Goal: Task Accomplishment & Management: Use online tool/utility

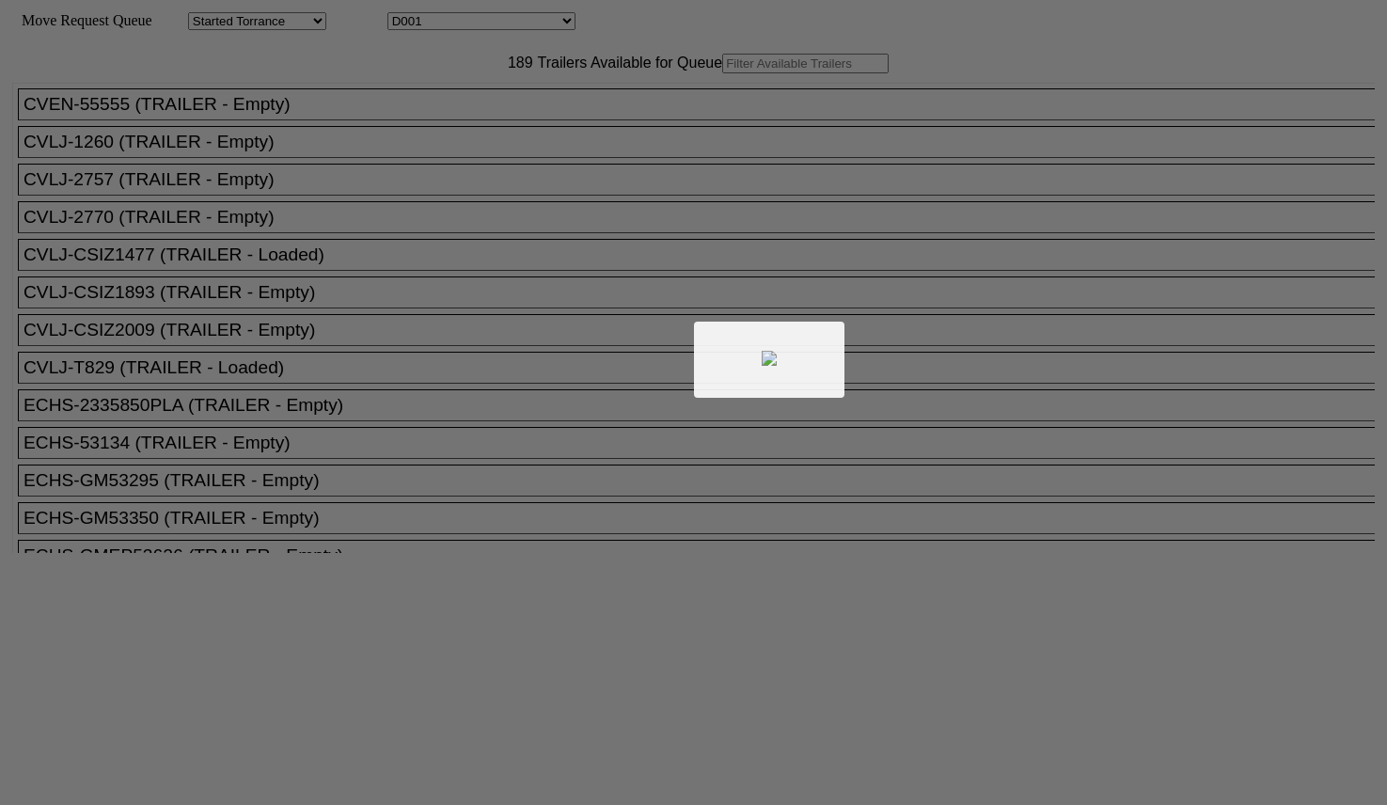
click at [419, 104] on div at bounding box center [693, 402] width 1387 height 805
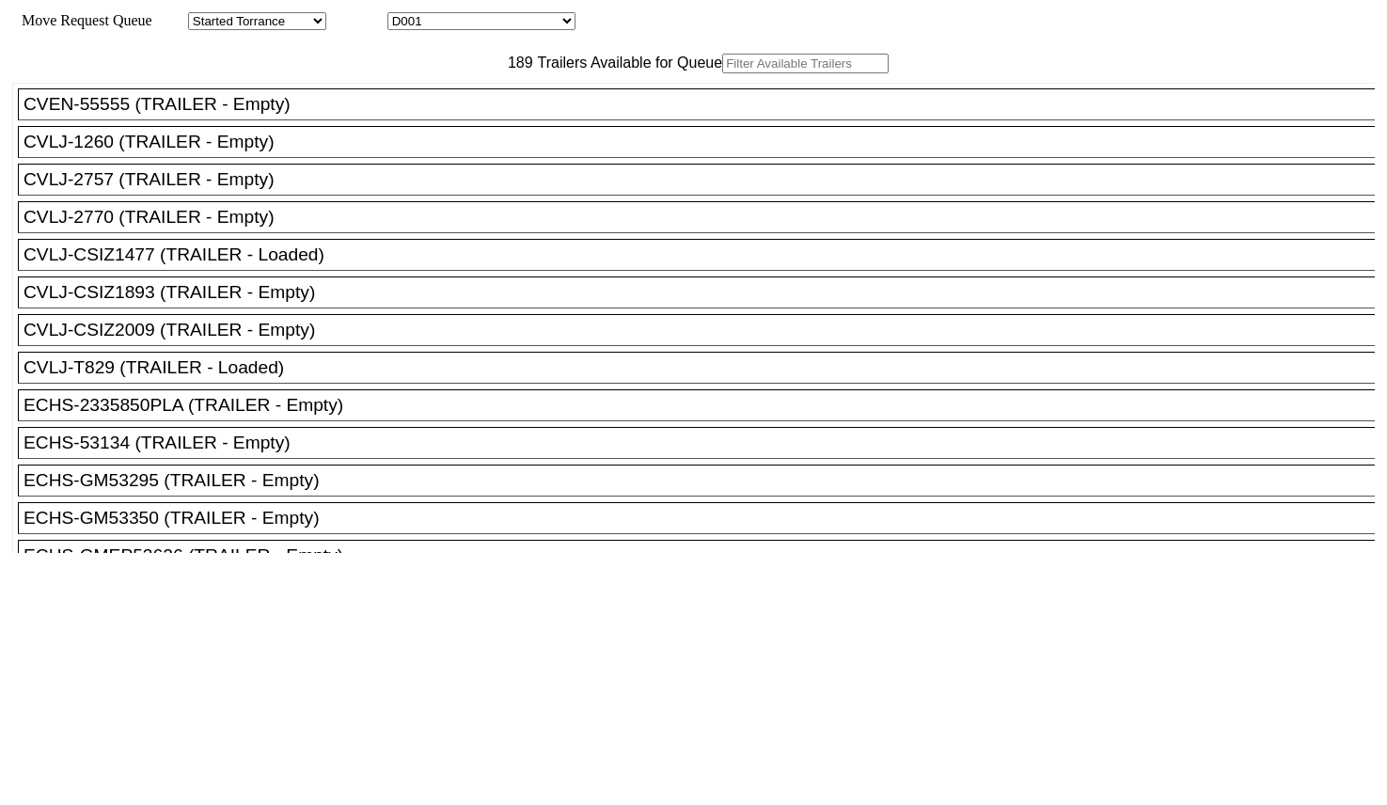
click at [722, 73] on input "text" at bounding box center [805, 64] width 166 height 20
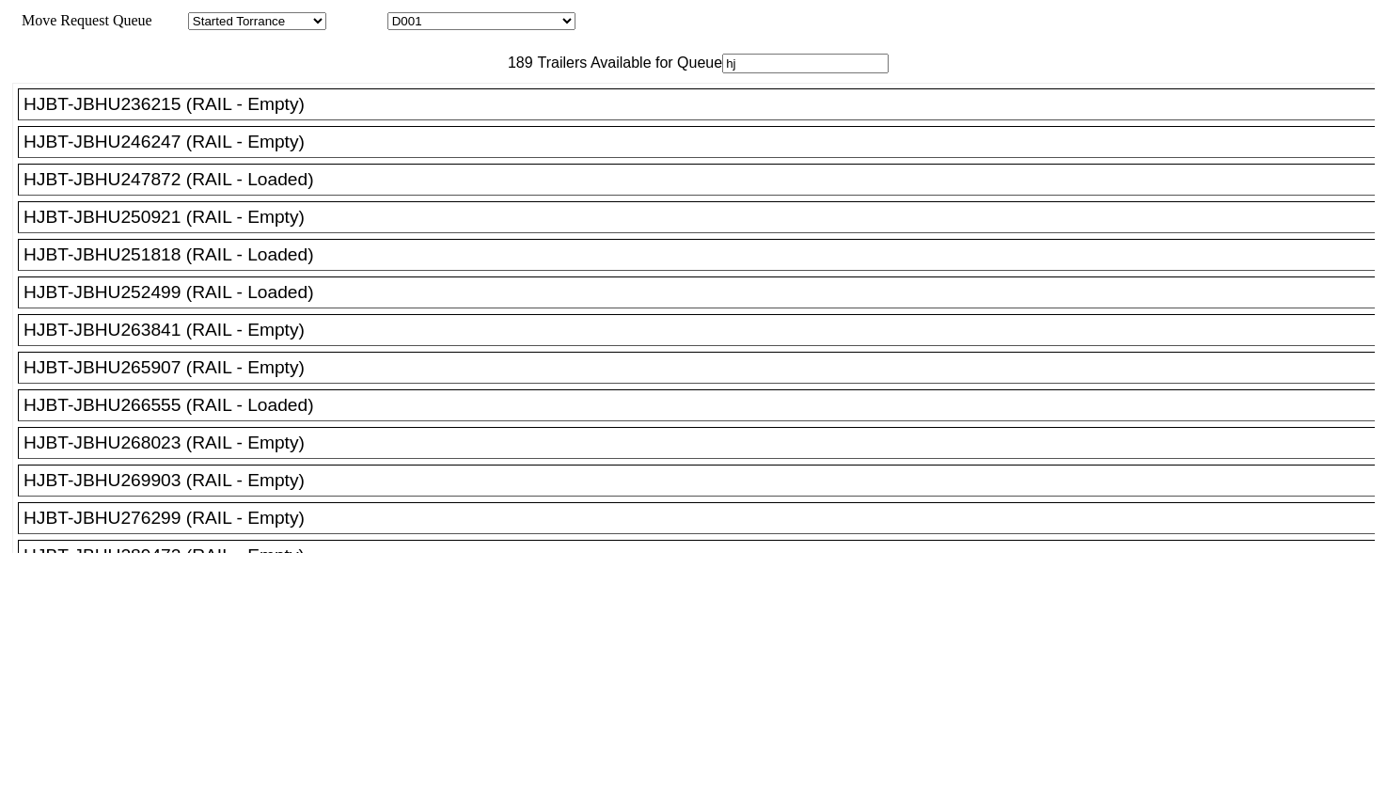
type input "hj"
click at [268, 491] on div "HJBT-JBHU269903 (RAIL - Empty)" at bounding box center [705, 480] width 1363 height 21
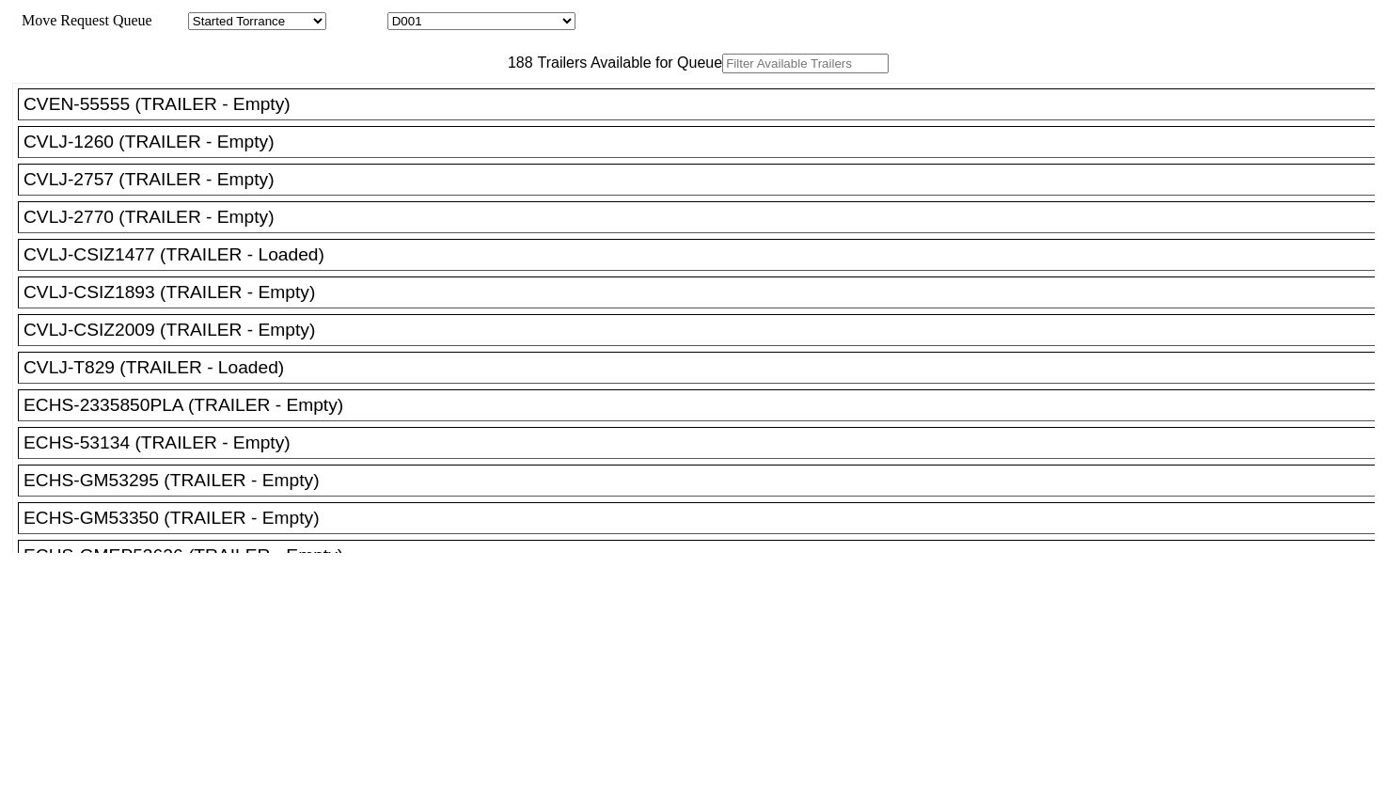
click at [722, 73] on input "text" at bounding box center [805, 64] width 166 height 20
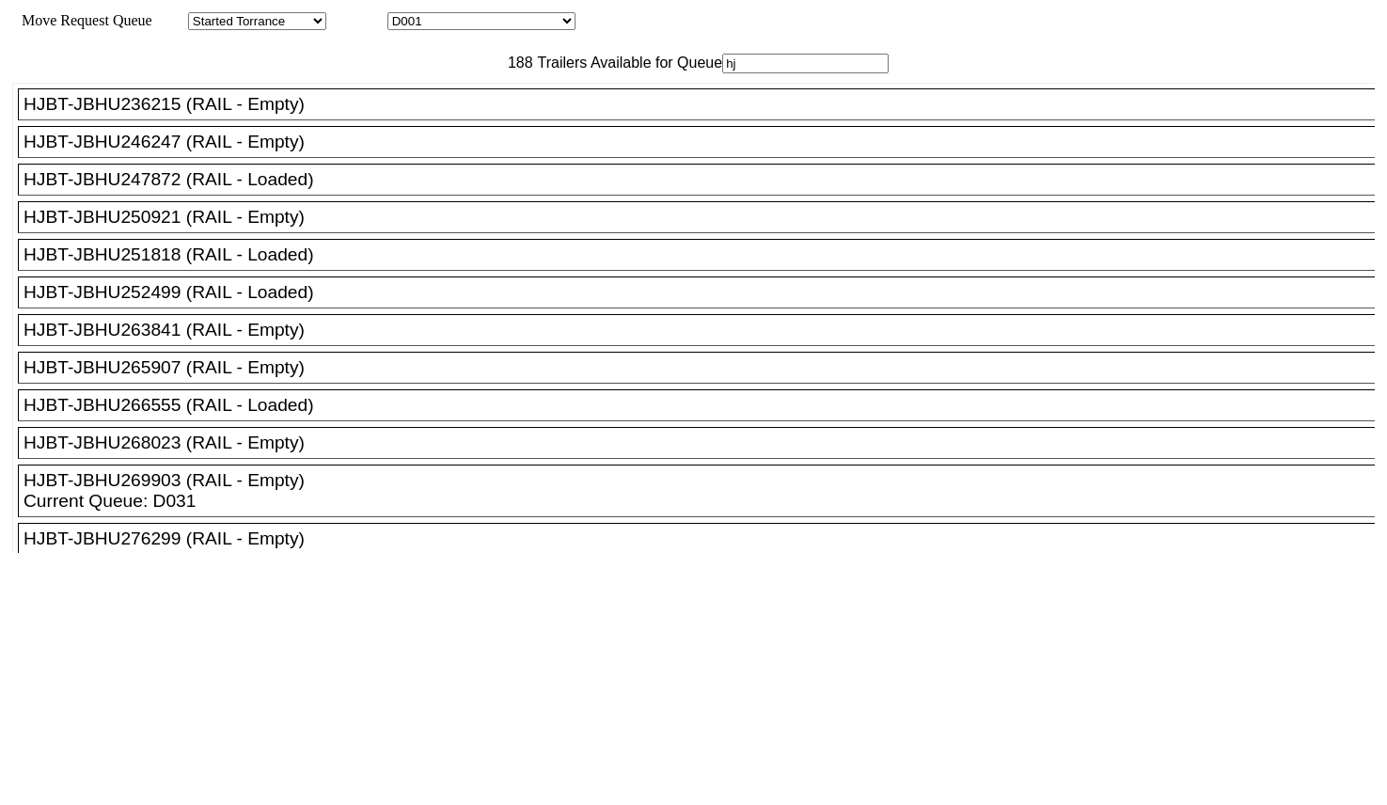
type input "hj"
click at [291, 453] on div "HJBT-JBHU268023 (RAIL - Empty)" at bounding box center [705, 443] width 1363 height 21
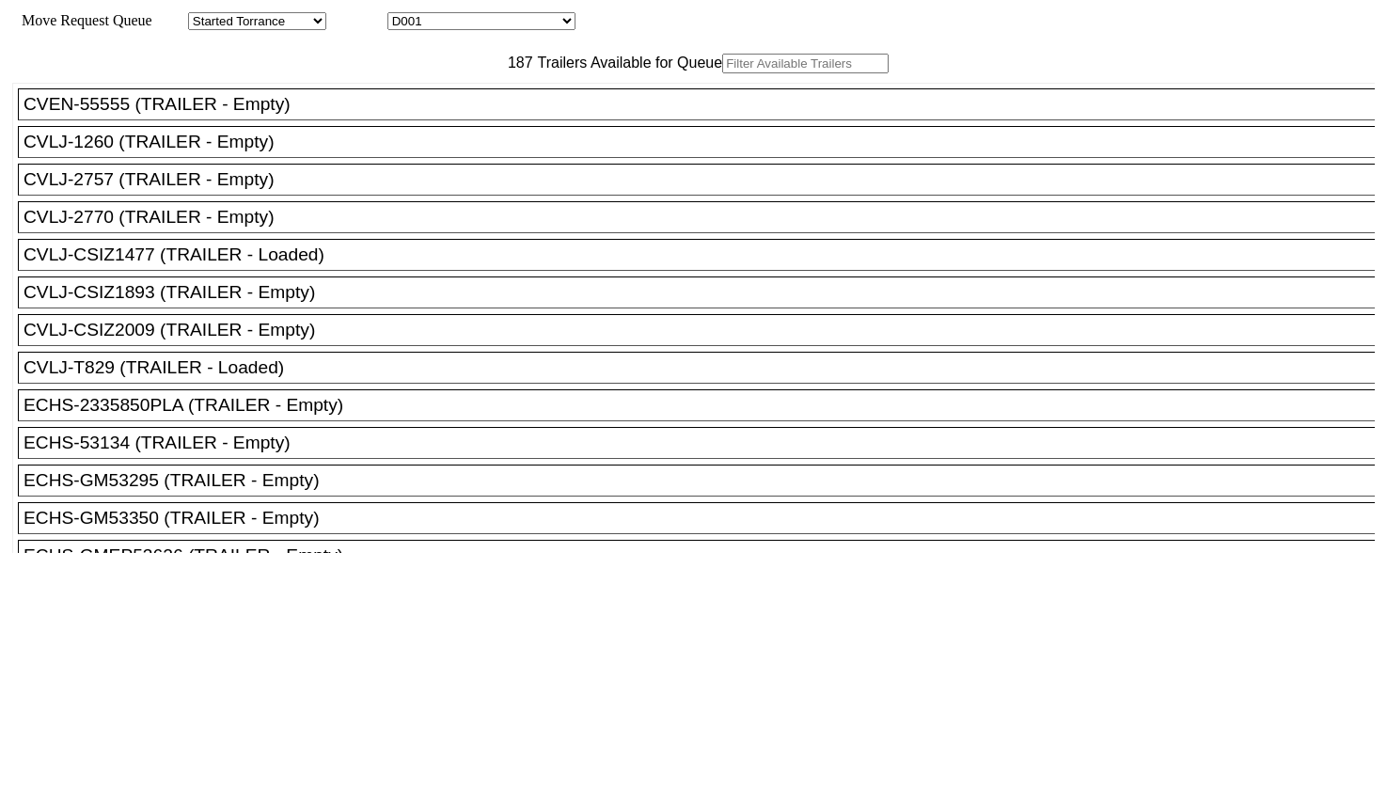
click at [722, 73] on input "text" at bounding box center [805, 64] width 166 height 20
paste input "EMHU272832"
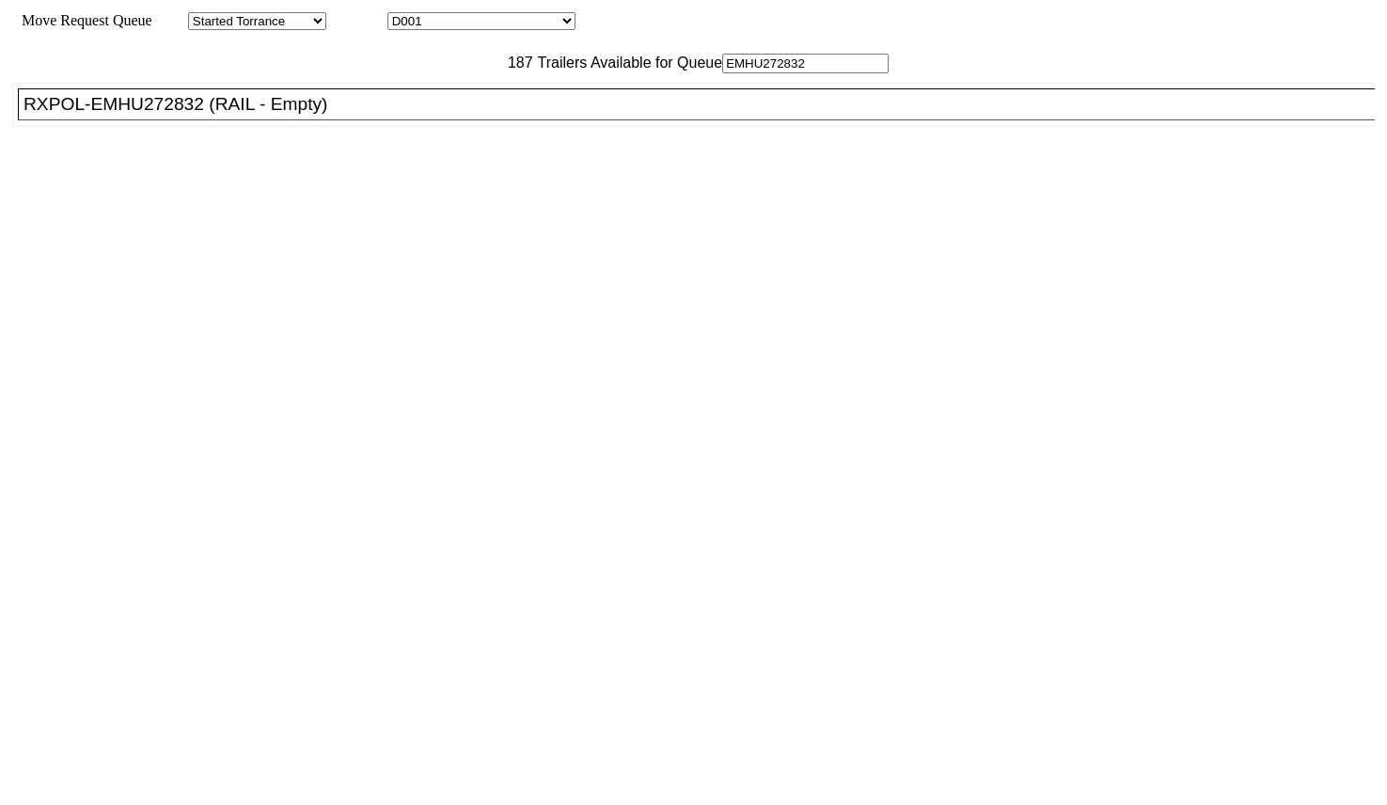
type input "EMHU272832"
click at [411, 115] on div "RXPOL-EMHU272832 (RAIL - Empty)" at bounding box center [705, 104] width 1363 height 21
